Goal: Transaction & Acquisition: Purchase product/service

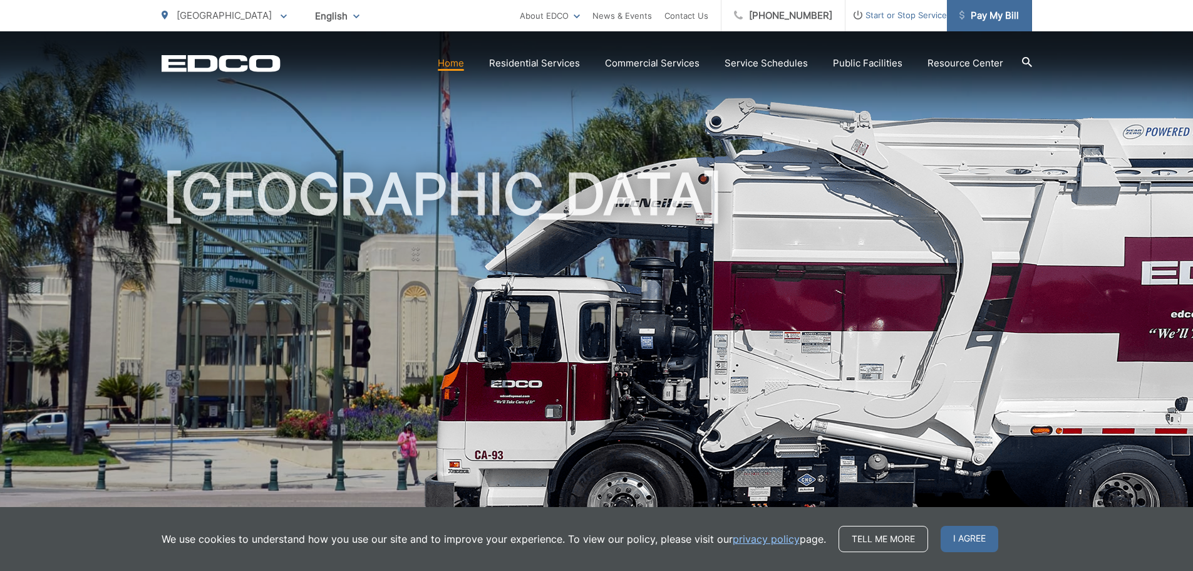
click at [985, 18] on span "Pay My Bill" at bounding box center [990, 15] width 60 height 15
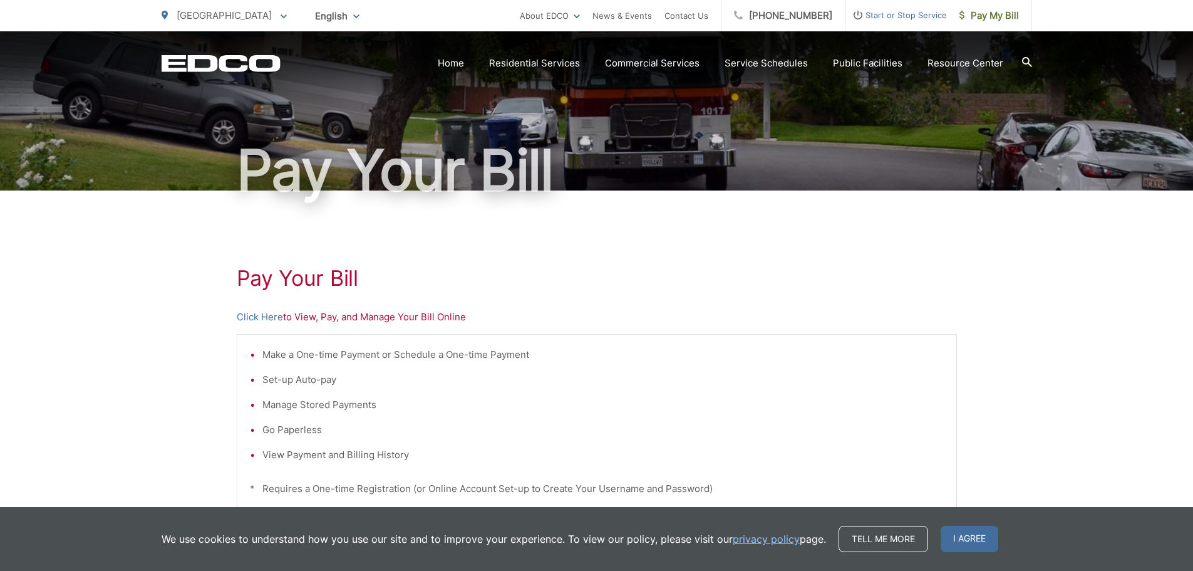
scroll to position [132, 0]
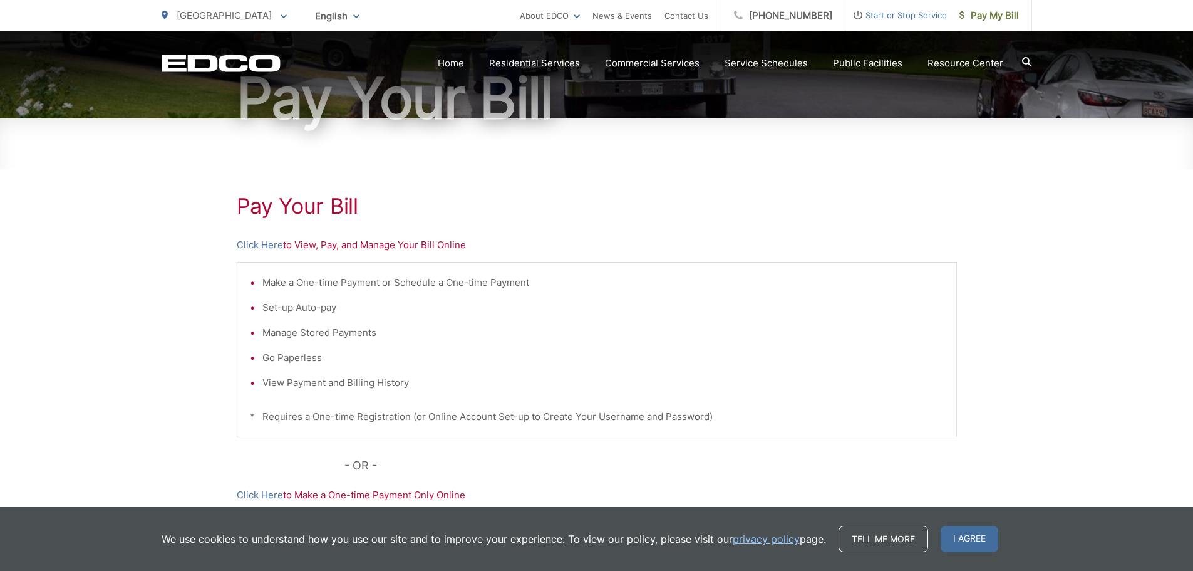
click at [311, 277] on li "Make a One-time Payment or Schedule a One-time Payment" at bounding box center [602, 282] width 681 height 15
click at [426, 237] on div "Pay Your [PERSON_NAME] Here to View, Pay, and Manage Your Bill Online Make a On…" at bounding box center [597, 399] width 720 height 562
click at [956, 534] on span "I agree" at bounding box center [970, 539] width 58 height 26
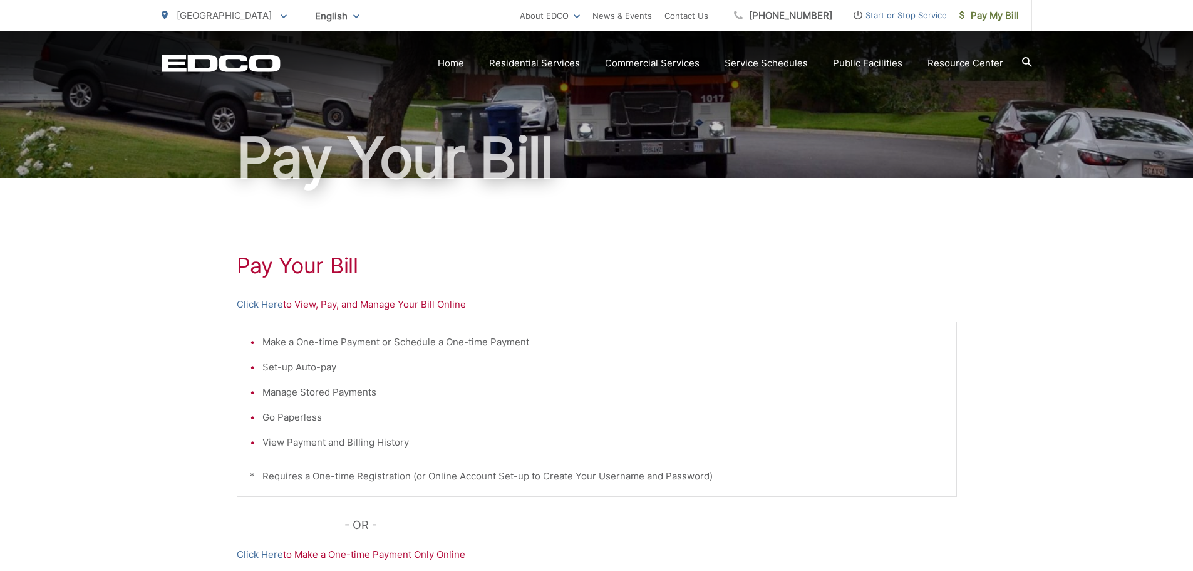
scroll to position [0, 0]
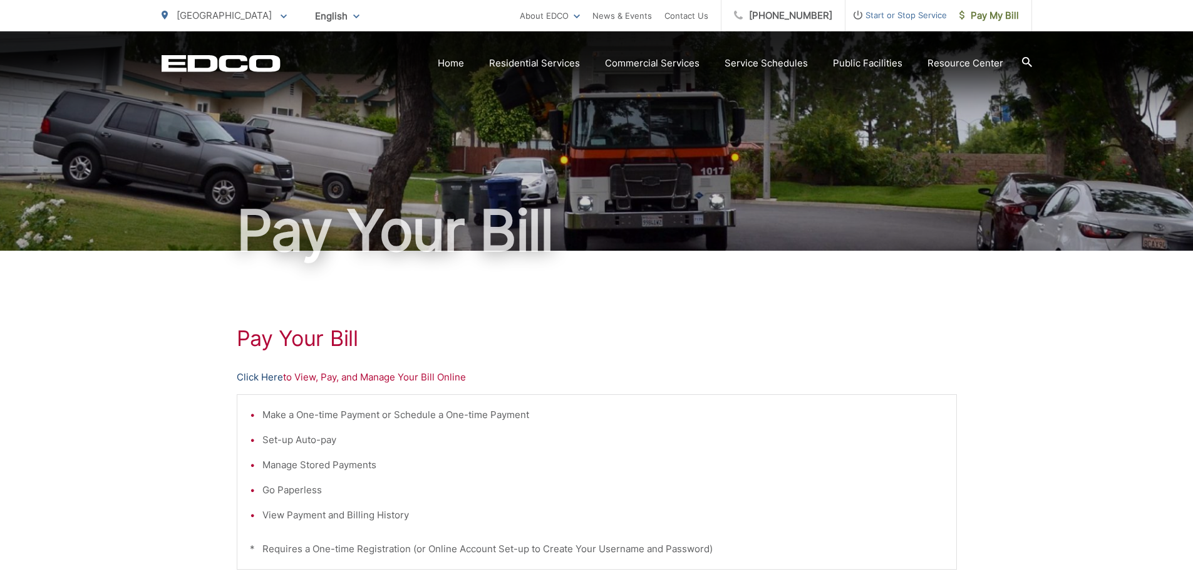
click at [274, 376] on link "Click Here" at bounding box center [260, 377] width 46 height 15
